Goal: Information Seeking & Learning: Find specific fact

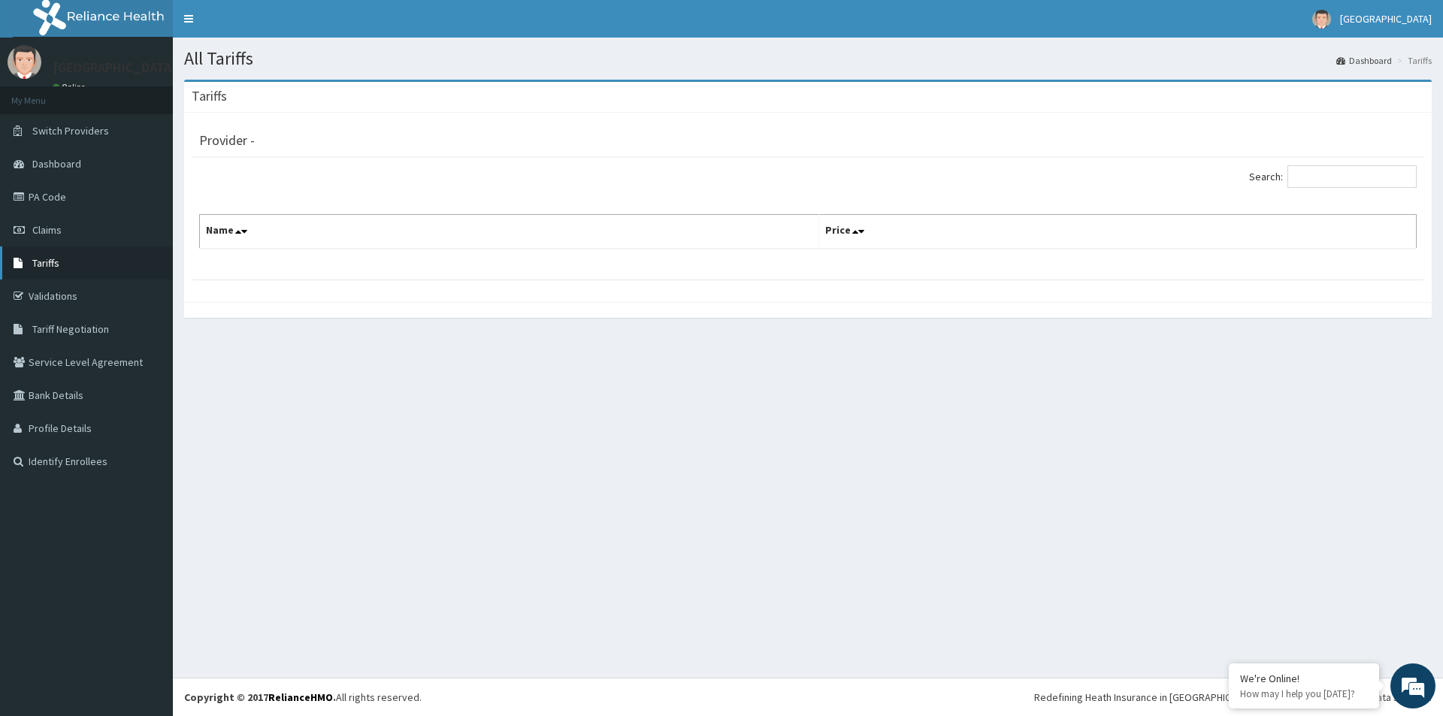
click at [49, 261] on span "Tariffs" at bounding box center [45, 263] width 27 height 14
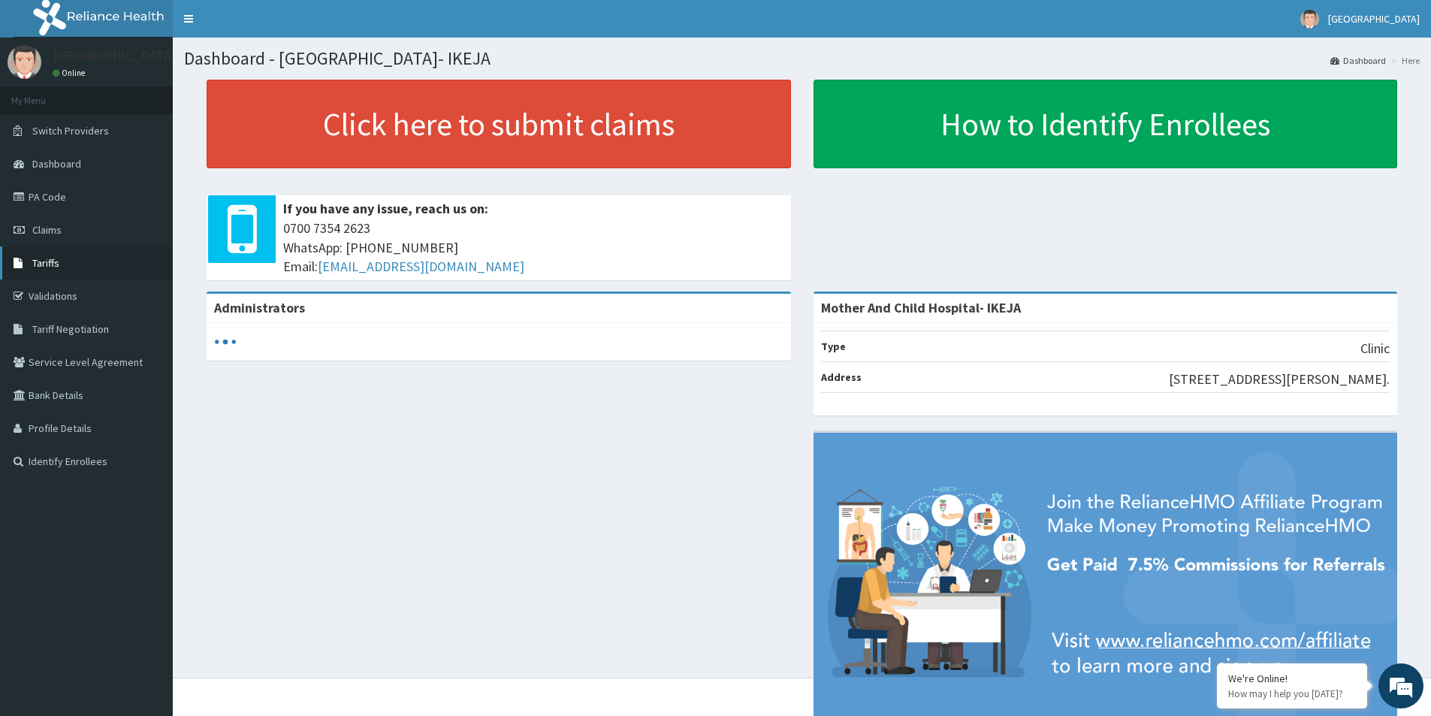
click at [32, 264] on span "Tariffs" at bounding box center [45, 263] width 27 height 14
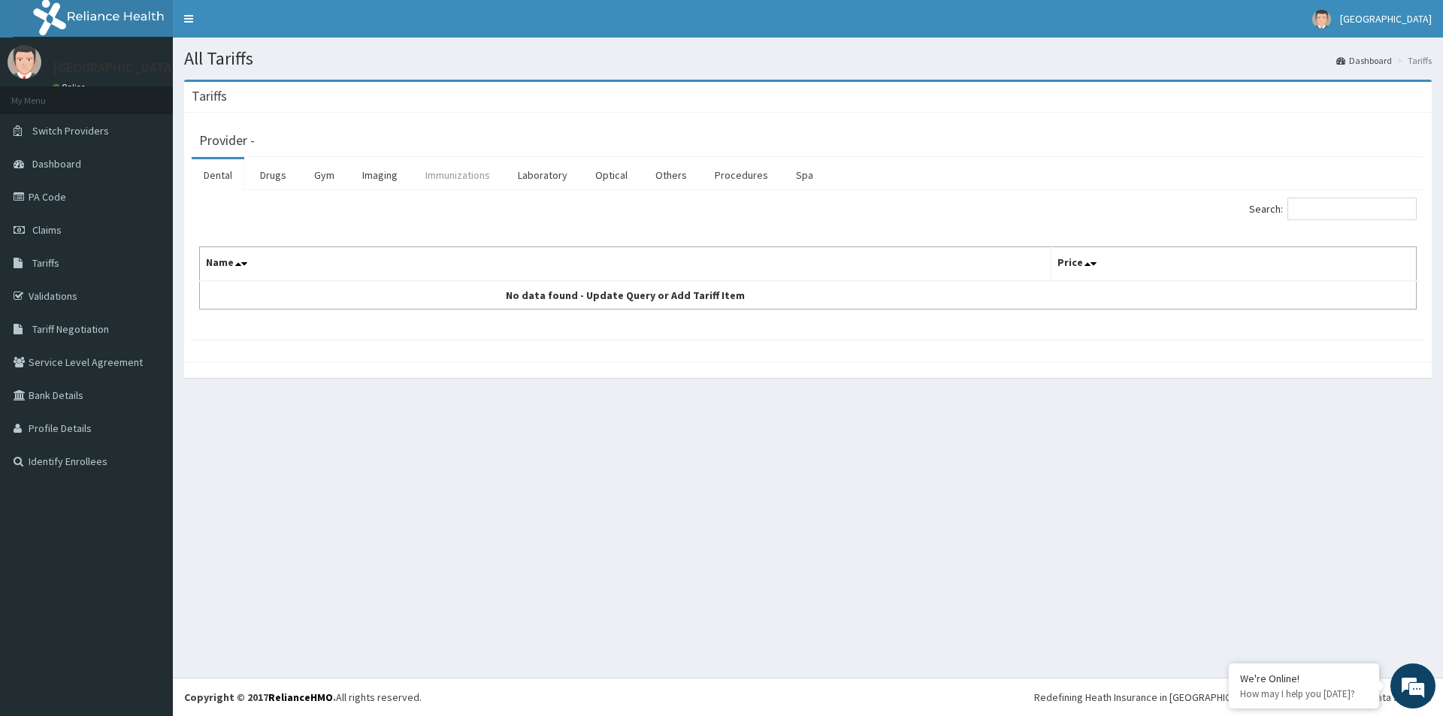
click at [453, 177] on link "Immunizations" at bounding box center [457, 175] width 89 height 32
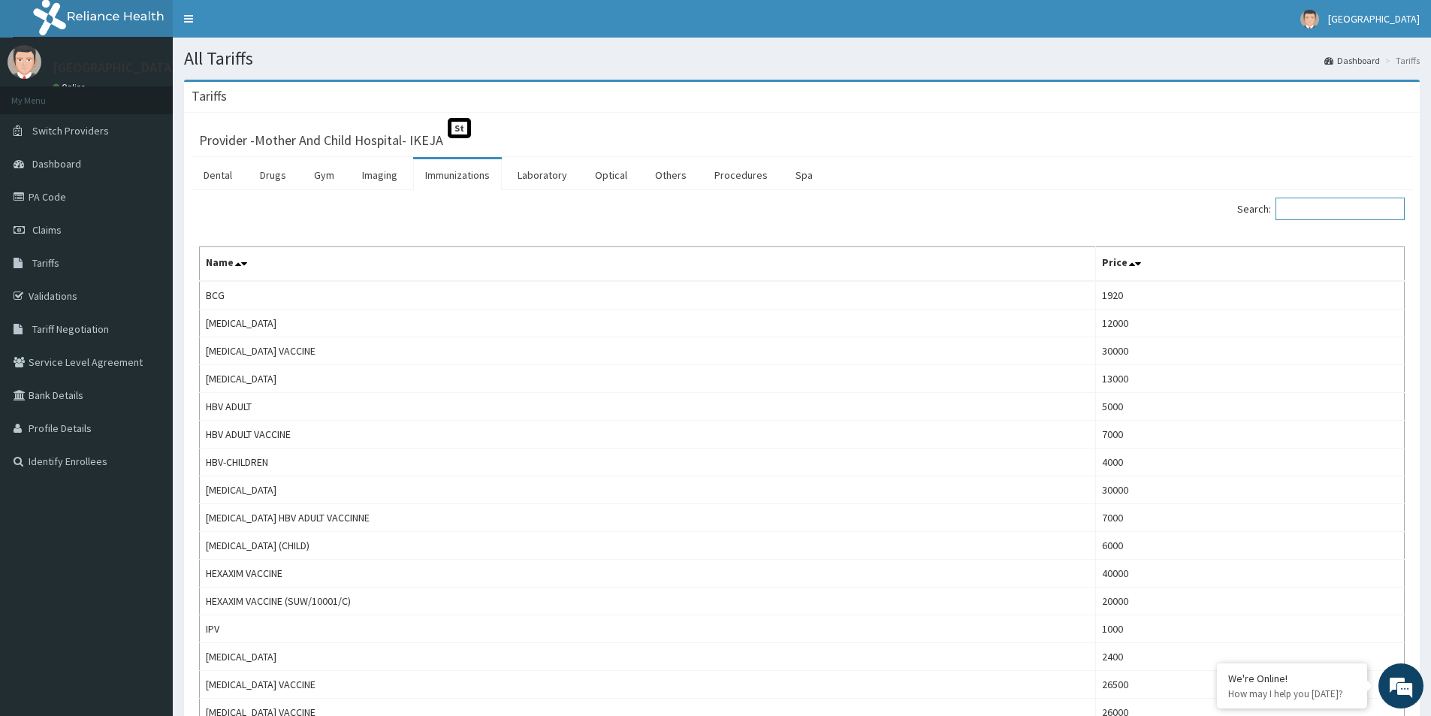
click at [1340, 214] on input "Search:" at bounding box center [1340, 209] width 129 height 23
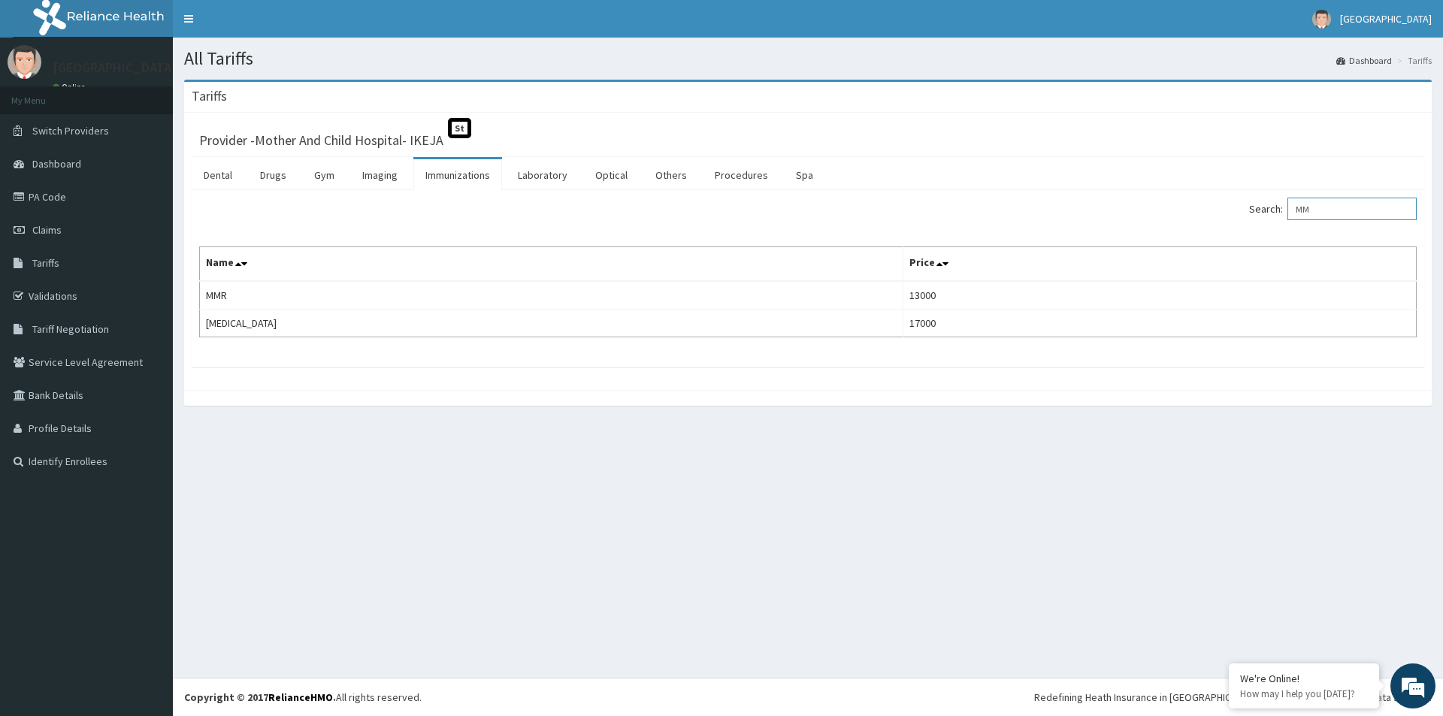
type input "M"
type input "C"
type input "MENING"
click at [37, 201] on link "PA Code" at bounding box center [86, 196] width 173 height 33
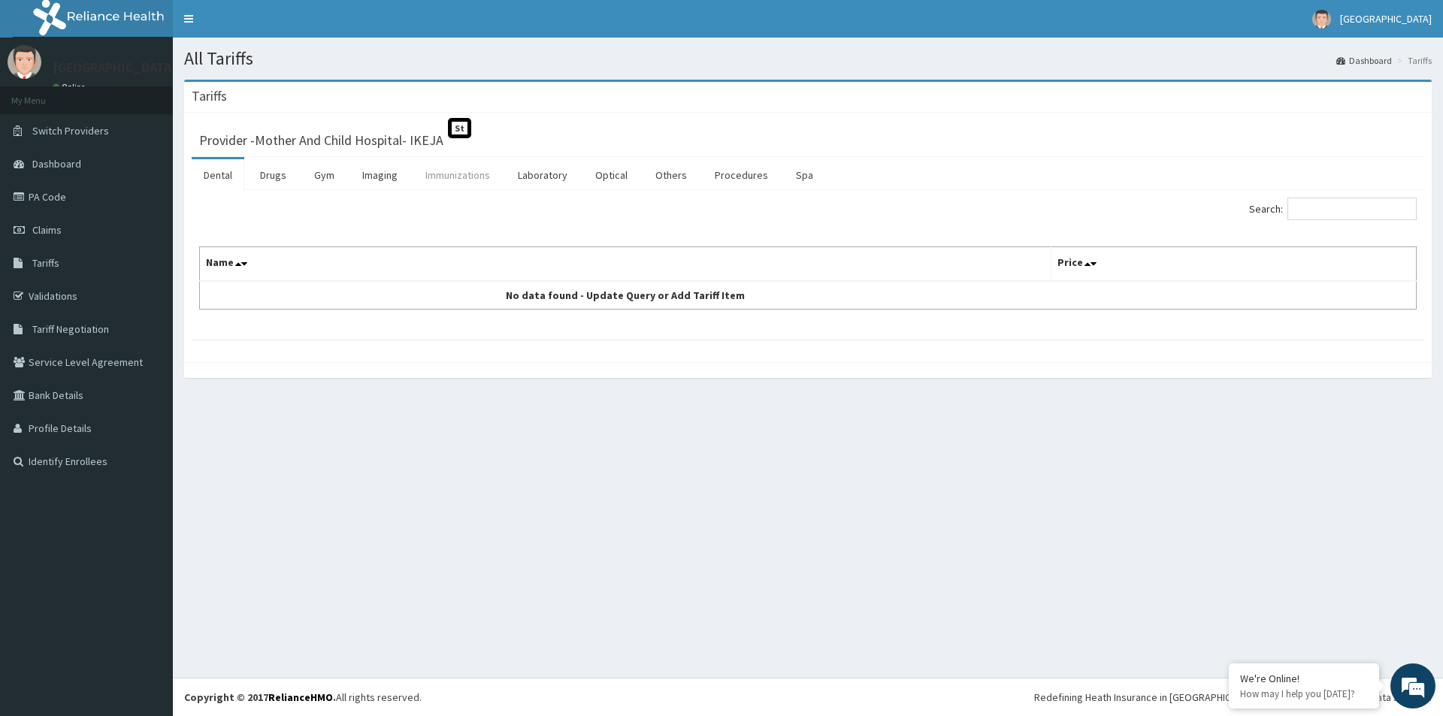
click at [443, 173] on link "Immunizations" at bounding box center [457, 175] width 89 height 32
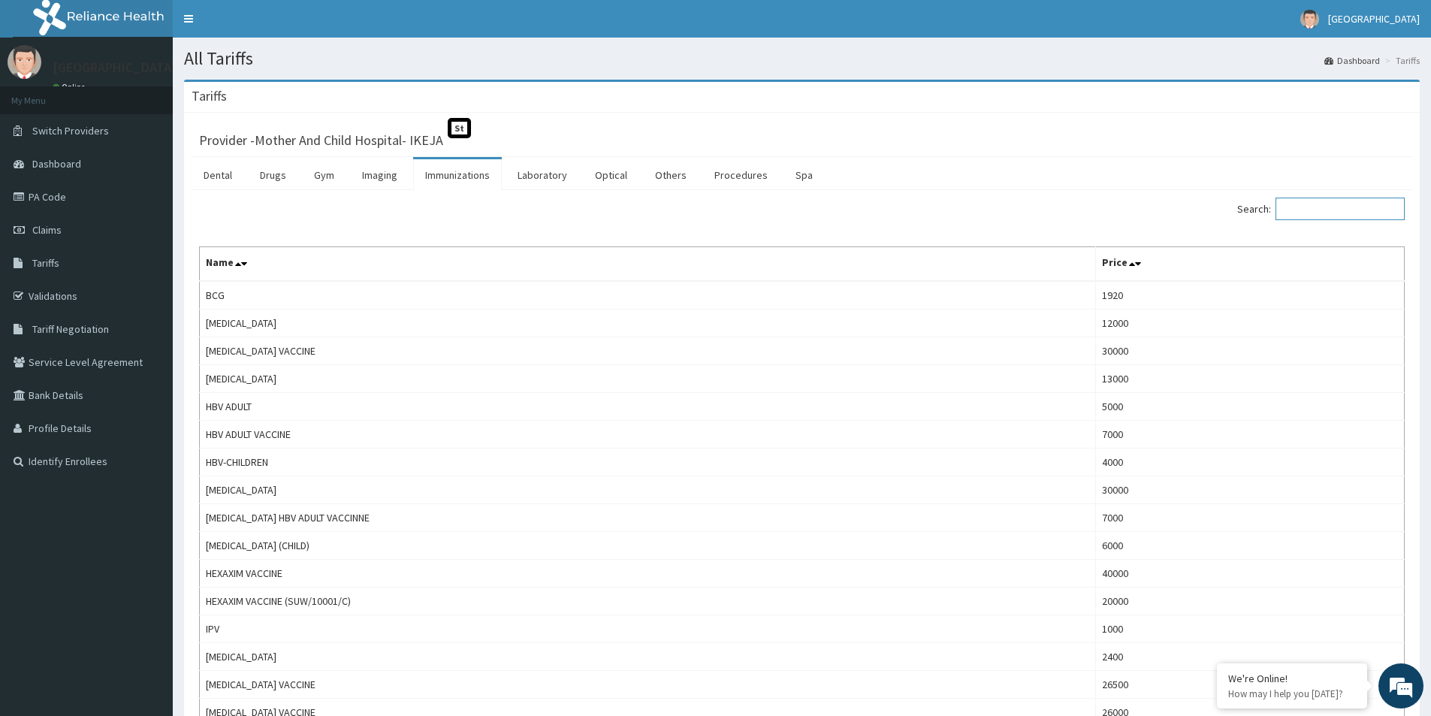
click at [1322, 215] on input "Search:" at bounding box center [1340, 209] width 129 height 23
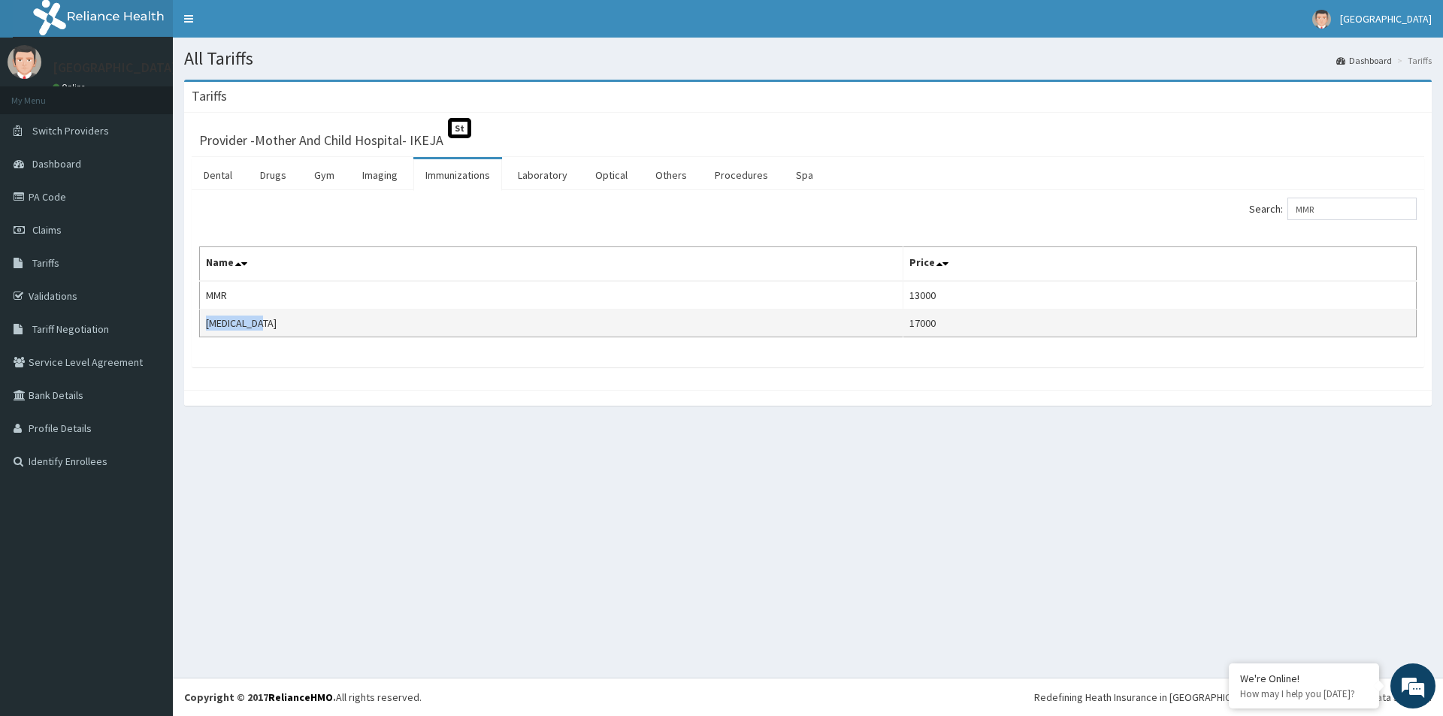
drag, startPoint x: 271, startPoint y: 324, endPoint x: 203, endPoint y: 325, distance: 68.4
click at [203, 325] on td "[MEDICAL_DATA]" at bounding box center [551, 324] width 703 height 28
copy td "[MEDICAL_DATA]"
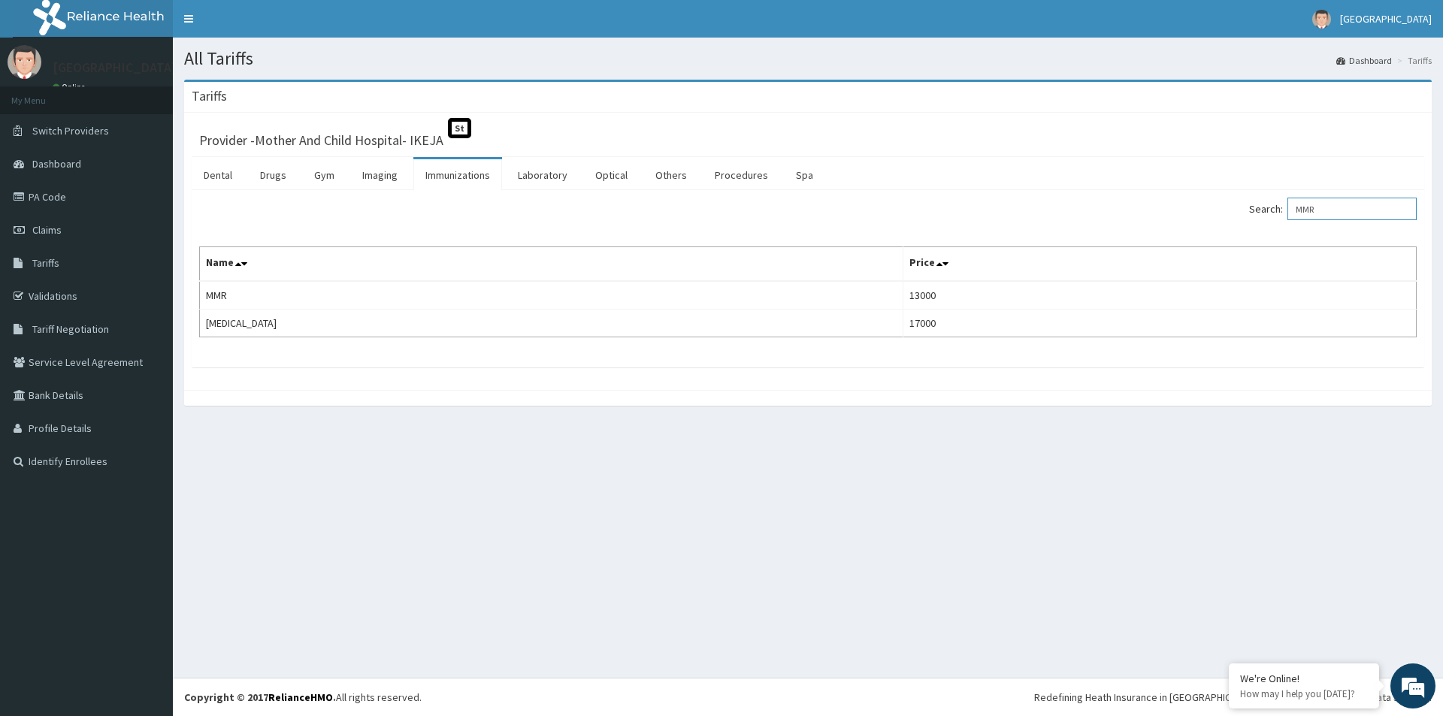
drag, startPoint x: 1359, startPoint y: 212, endPoint x: 1249, endPoint y: 215, distance: 109.7
click at [1249, 215] on div "Search: MMR" at bounding box center [1117, 211] width 597 height 26
drag, startPoint x: 1277, startPoint y: 208, endPoint x: 1263, endPoint y: 204, distance: 14.8
click at [1263, 204] on label "Search: CHIC" at bounding box center [1333, 209] width 168 height 23
type input "MENIN"
